Goal: Information Seeking & Learning: Find specific fact

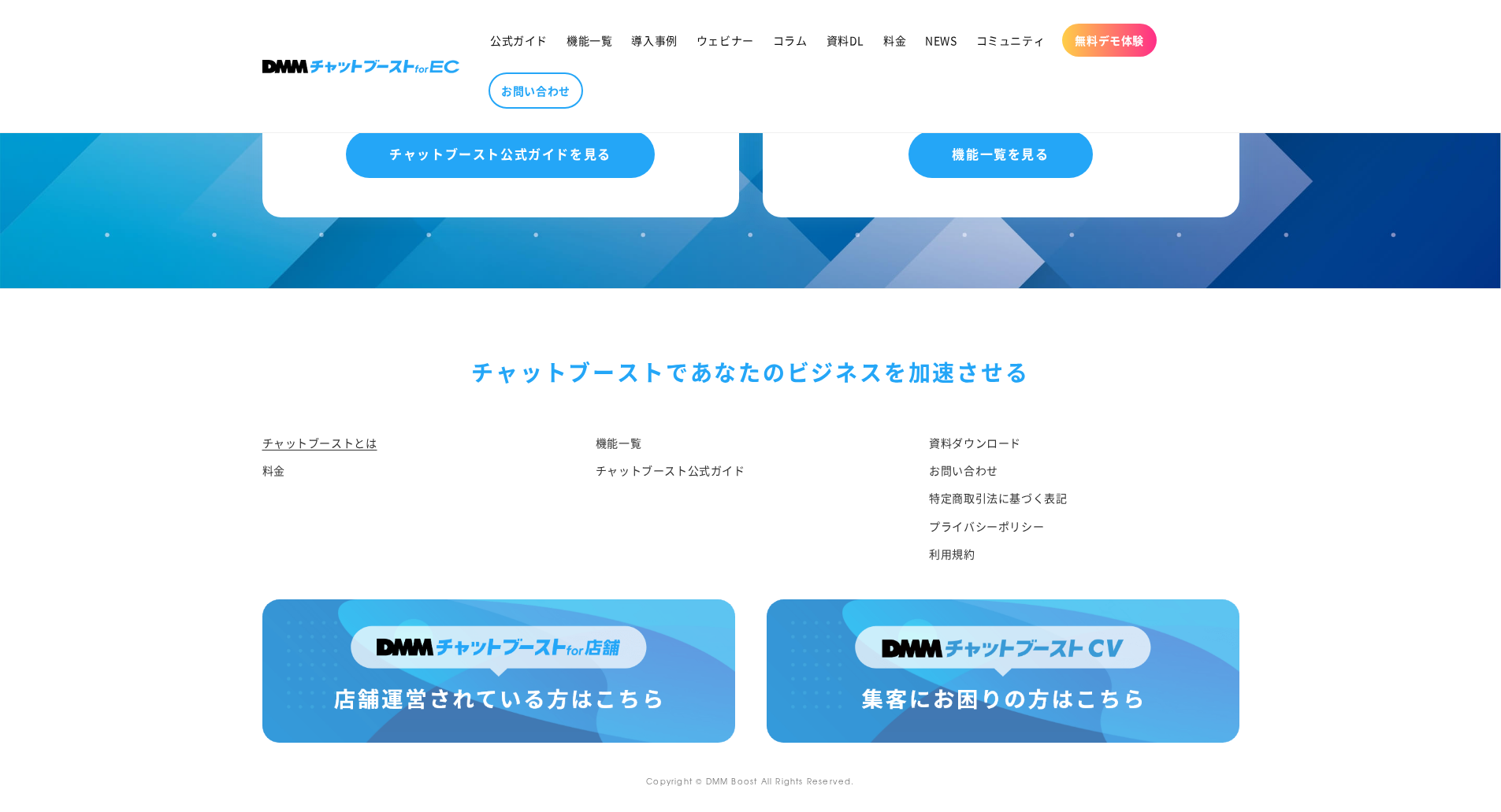
scroll to position [8097, 0]
click at [958, 496] on link "特定商取引法に基づく表記" at bounding box center [998, 498] width 138 height 27
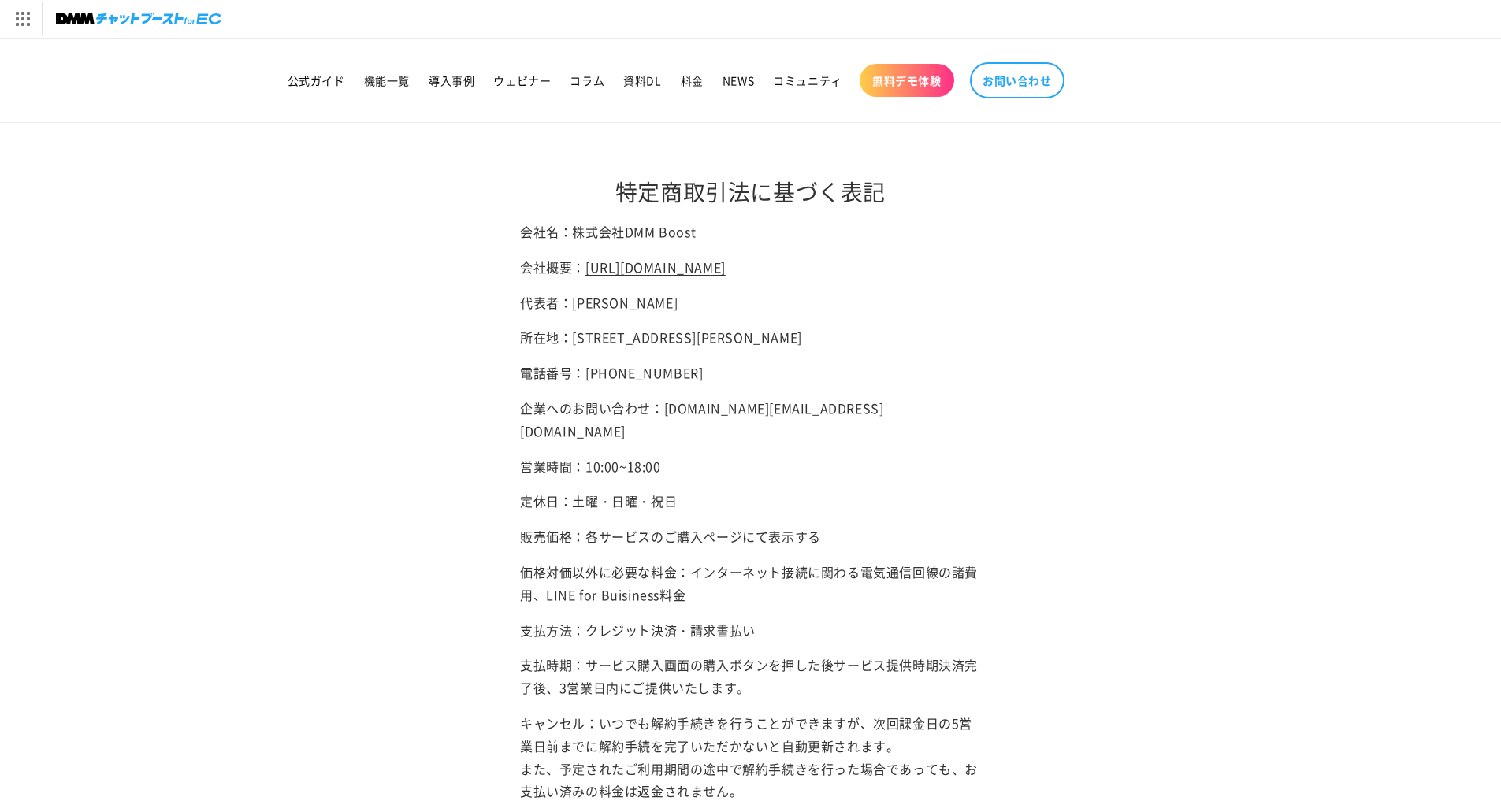
click at [708, 271] on link "[URL][DOMAIN_NAME]" at bounding box center [655, 267] width 140 height 19
